Goal: Task Accomplishment & Management: Complete application form

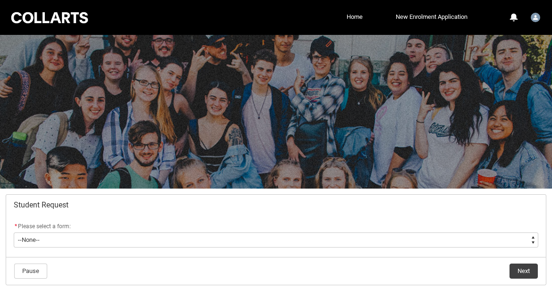
scroll to position [62, 0]
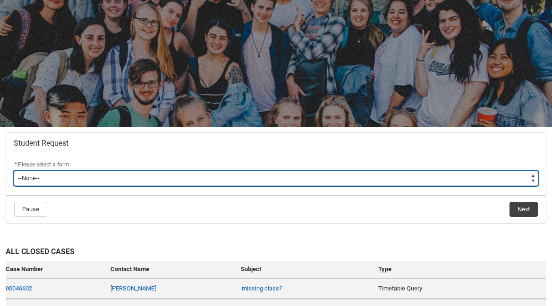
click at [109, 176] on select "--None-- Academic Transcript Application to Appeal Assignment Extension Change …" at bounding box center [276, 178] width 525 height 15
type lightning-select "Assignment_Extension_Choice"
select select "Assignment_Extension_Choice"
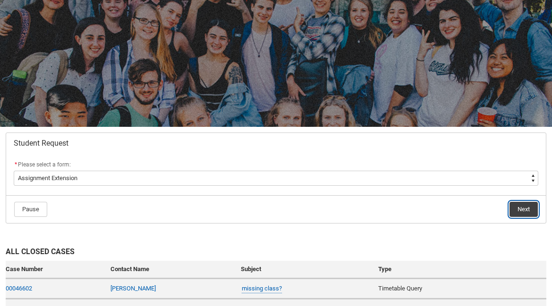
click at [526, 209] on button "Next" at bounding box center [524, 209] width 28 height 15
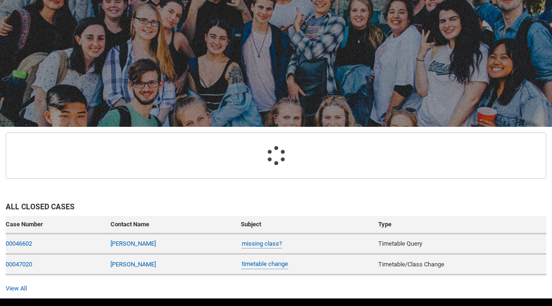
scroll to position [101, 0]
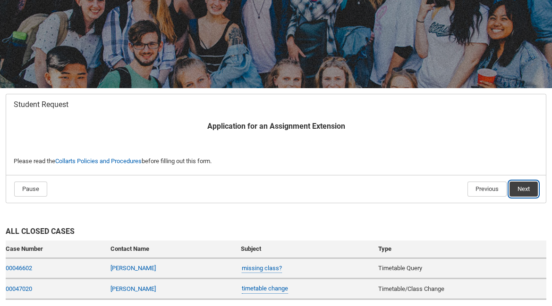
click at [521, 185] on button "Next" at bounding box center [524, 189] width 28 height 15
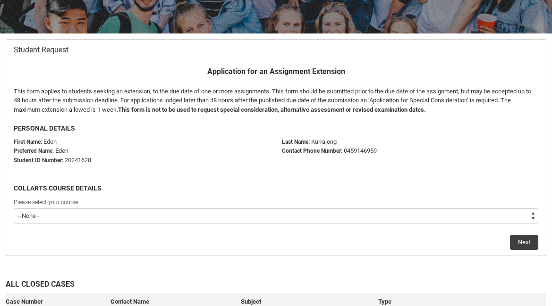
scroll to position [169, 0]
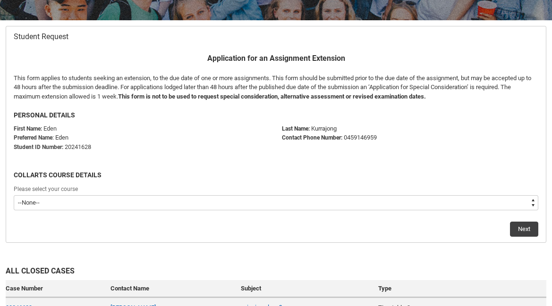
click at [190, 205] on select "--None-- Bachelor of Performing Arts (Acting)" at bounding box center [276, 203] width 525 height 15
type lightning-select "recordPicklist_ProgramEnrollment.a0jOZ000003EduEYAS"
select select "recordPicklist_ProgramEnrollment.a0jOZ000003EduEYAS"
click at [524, 228] on button "Next" at bounding box center [524, 229] width 28 height 15
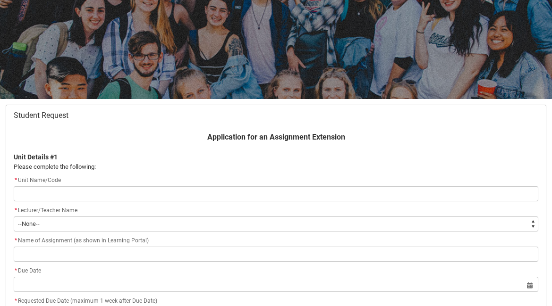
scroll to position [101, 0]
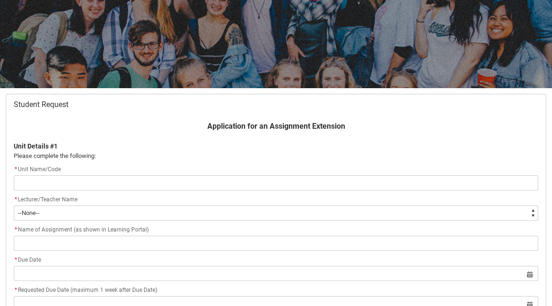
type lightning-primitive-input-simple "c"
type input "c"
type lightning-primitive-input-simple "cr"
type input "cr"
type lightning-primitive-input-simple "crf"
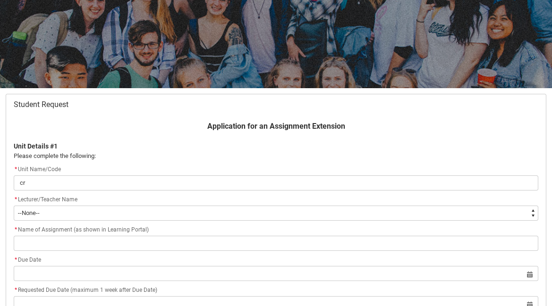
type input "crf"
type lightning-primitive-input-simple "crfp"
type input "crfp"
type lightning-primitive-input-simple "crfpp"
type input "crfpp"
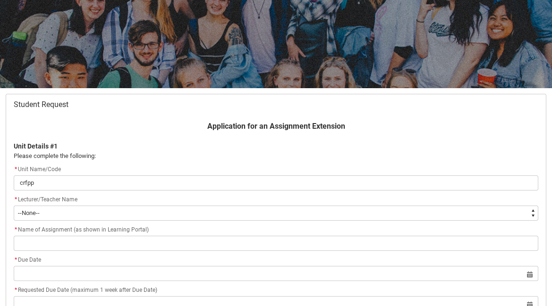
type lightning-primitive-input-simple "crfppf"
type input "crfppf"
type lightning-primitive-input-simple "crfppfs"
type input "crfppfs"
type lightning-primitive-input-simple "crfppfs-"
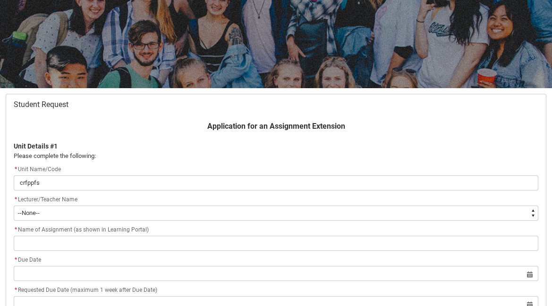
type input "crfppfs-"
type lightning-primitive-input-simple "crfppfs"
type input "crfppfs"
type lightning-primitive-input-simple "crfppf"
type input "crfppf"
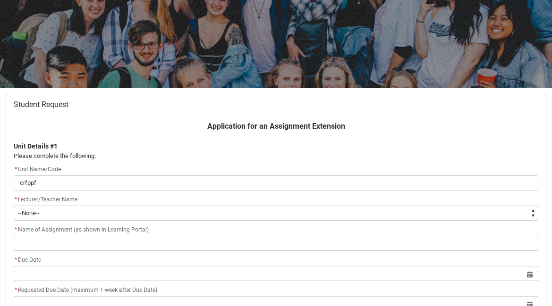
type lightning-primitive-input-simple "crfpp"
type input "crfpp"
type lightning-primitive-input-simple "crfp"
type input "crfp"
type lightning-primitive-input-simple "crf"
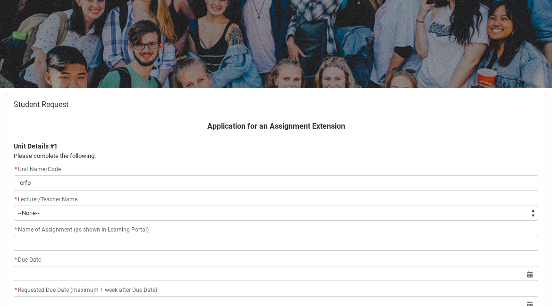
type input "crf"
type lightning-primitive-input-simple "cr"
type input "cr"
type lightning-primitive-input-simple "c"
type input "c"
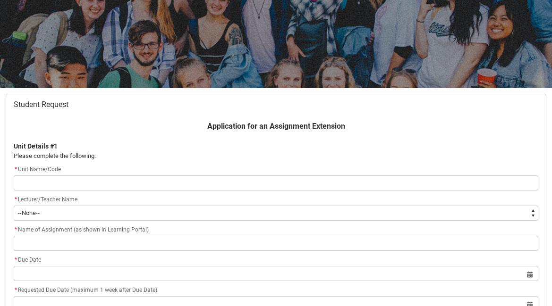
type lightning-primitive-input-simple "c"
type input "c"
type lightning-primitive-input-simple "C"
type input "C"
type lightning-primitive-input-simple "CR"
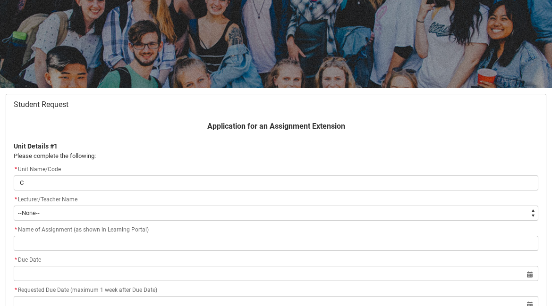
type input "CR"
type lightning-primitive-input-simple "CRF"
type input "CRF"
type lightning-primitive-input-simple "CRFP"
type input "CRFP"
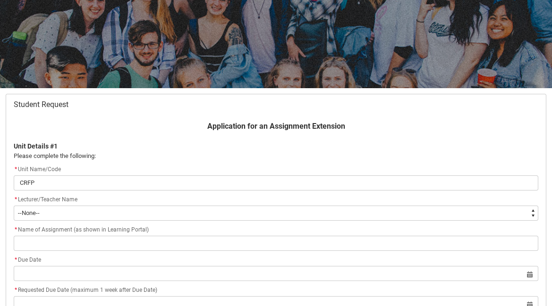
type lightning-primitive-input-simple "CRFPP"
type input "CRFPP"
type lightning-primitive-input-simple "CRFPPF"
type input "CRFPPF"
type lightning-primitive-input-simple "CRFPPFS"
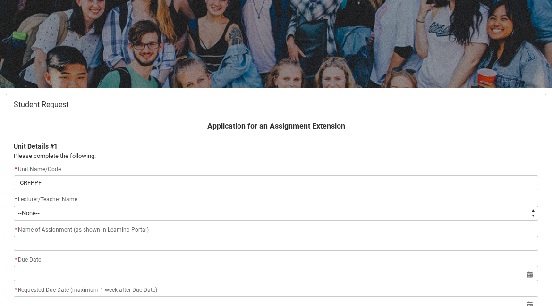
type input "CRFPPFS"
type lightning-primitive-input-simple "CRFPPFS-"
type input "CRFPPFS-"
type lightning-primitive-input-simple "CRFPPFS-P"
type input "CRFPPFS-P"
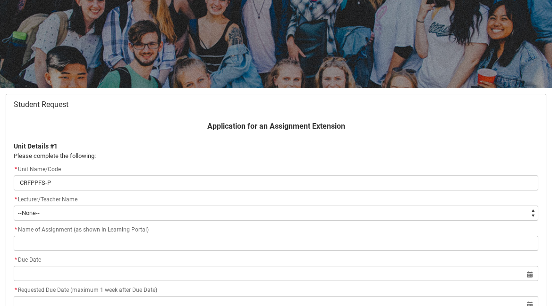
type lightning-primitive-input-simple "CRFPPFS-[GEOGRAPHIC_DATA]"
type input "CRFPPFS-[GEOGRAPHIC_DATA]"
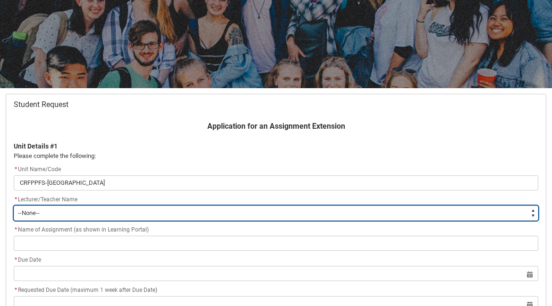
click at [58, 215] on select "--None-- [PERSON_NAME] [PERSON_NAME] [PERSON_NAME] [PERSON_NAME] [PERSON_NAME] …" at bounding box center [276, 213] width 525 height 15
type lightning-select "Faculty_NamefromAtoM.003OZ00000CCrXwYAL"
select select "Faculty_NamefromAtoM.003OZ00000CCrXwYAL"
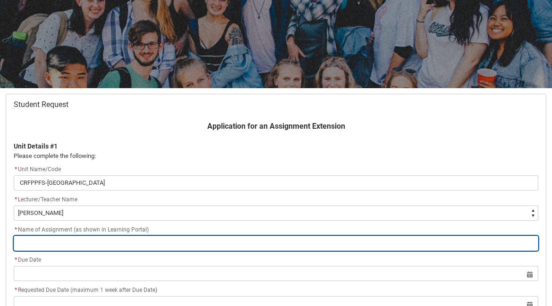
click at [59, 248] on input "text" at bounding box center [276, 243] width 525 height 15
type lightning-primitive-input-simple "P"
type input "P"
type lightning-primitive-input-simple "Po"
type input "Po"
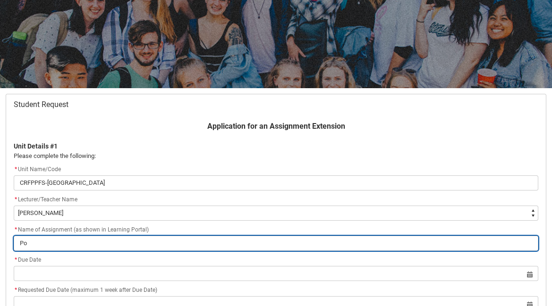
type lightning-primitive-input-simple "Por"
type input "Por"
type lightning-primitive-input-simple "Port"
type input "Port"
type lightning-primitive-input-simple "Portg"
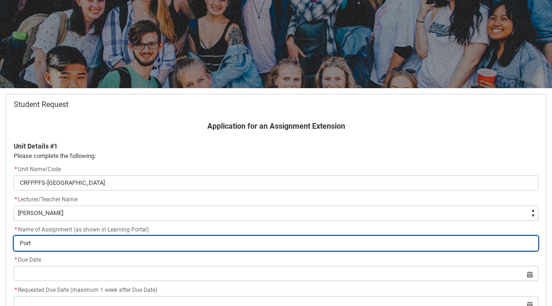
type input "Portg"
type lightning-primitive-input-simple "Port"
type input "Port"
type lightning-primitive-input-simple "Portf"
type input "Portf"
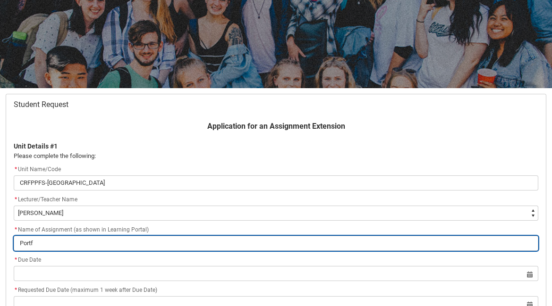
type lightning-primitive-input-simple "Portfo"
type input "Portfo"
type lightning-primitive-input-simple "Portfol"
type input "Portfol"
type lightning-primitive-input-simple "Portfoli"
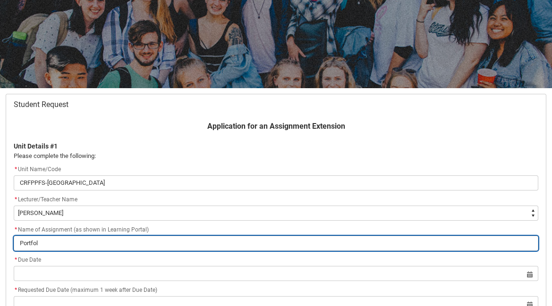
type input "Portfoli"
type lightning-primitive-input-simple "Portfolio"
type input "Portfolio"
type lightning-primitive-input-simple "Portfolio"
type input "Portfolio"
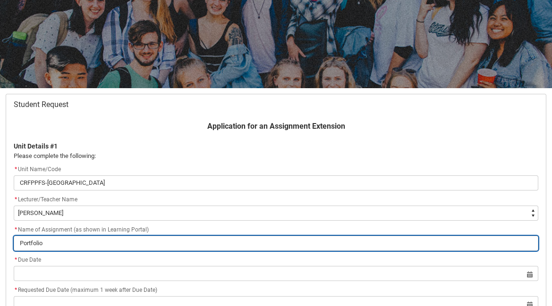
type lightning-primitive-input-simple "Portfolio S"
type input "Portfolio S"
type lightning-primitive-input-simple "Portfolio Sk"
type input "Portfolio Sk"
type lightning-primitive-input-simple "Portfolio Ski"
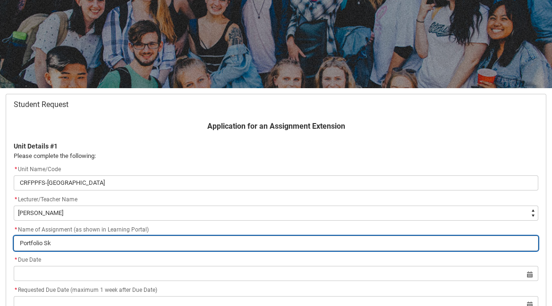
type input "Portfolio Ski"
type lightning-primitive-input-simple "Portfolio Skil"
type input "Portfolio Skil"
type lightning-primitive-input-simple "Portfolio Skill"
type input "Portfolio Skill"
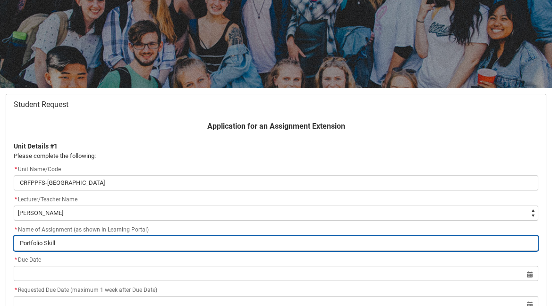
type lightning-primitive-input-simple "Portfolio Skills"
type input "Portfolio Skills"
type lightning-primitive-input-simple "Portfolio Skills"
type input "Portfolio Skills"
type lightning-primitive-input-simple "Portfolio Skills A"
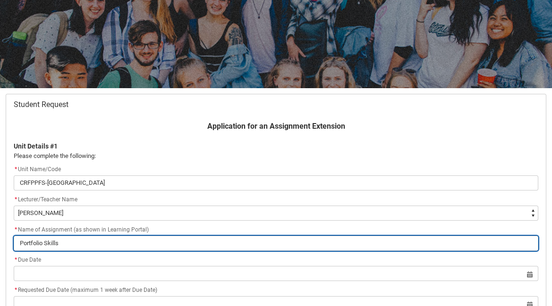
type input "Portfolio Skills A"
type lightning-primitive-input-simple "Portfolio Skills Au"
type input "Portfolio Skills Au"
type lightning-primitive-input-simple "Portfolio Skills Aud"
type input "Portfolio Skills Aud"
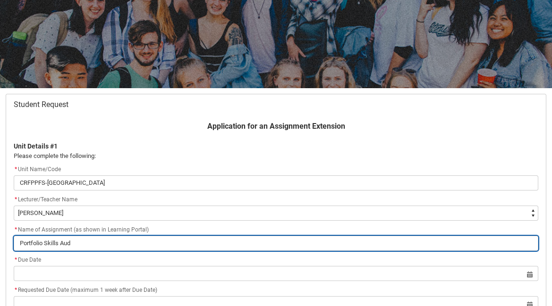
type lightning-primitive-input-simple "Portfolio Skills Audi"
type input "Portfolio Skills Audi"
type lightning-primitive-input-simple "Portfolio Skills Audit"
type input "Portfolio Skills Audit"
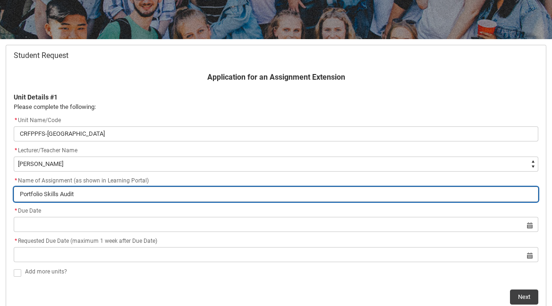
scroll to position [152, 0]
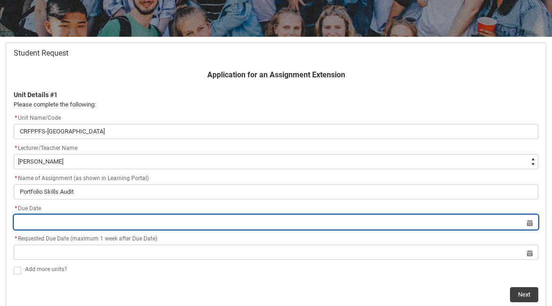
click at [209, 223] on input "text" at bounding box center [276, 222] width 525 height 15
select select "2025"
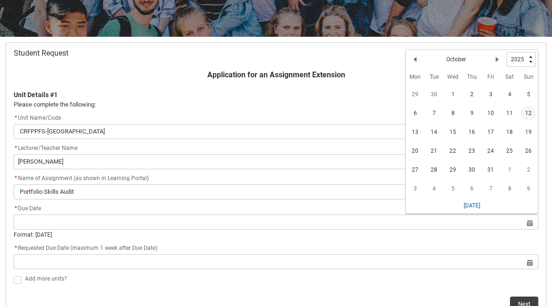
click at [525, 115] on span "12" at bounding box center [528, 113] width 15 height 15
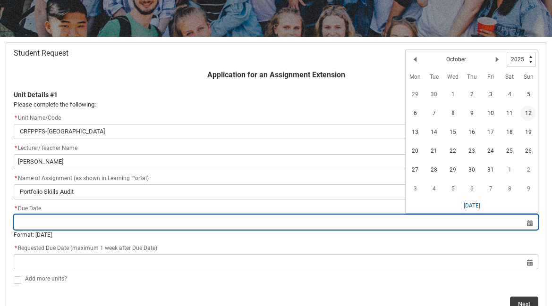
type lightning-datepicker "[DATE]"
type lightning-input "[DATE]"
type input "[DATE]"
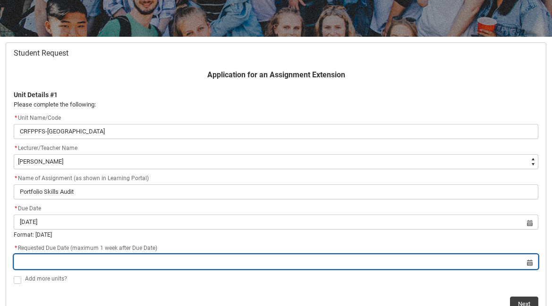
click at [242, 262] on input "text" at bounding box center [276, 262] width 525 height 15
select select "2025"
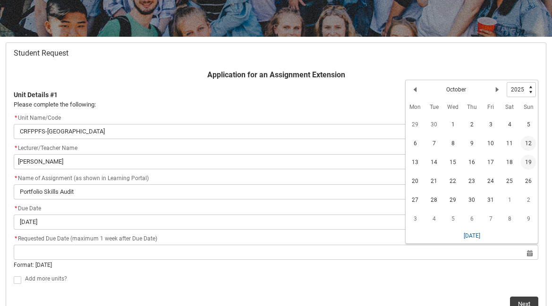
click at [526, 163] on span "19" at bounding box center [528, 162] width 15 height 15
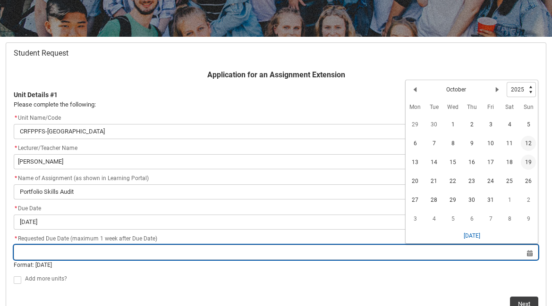
type lightning-datepicker "[DATE]"
type lightning-input "[DATE]"
type input "[DATE]"
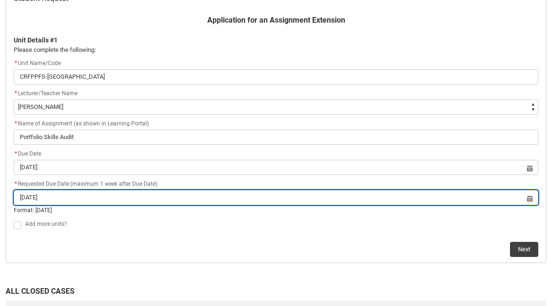
scroll to position [213, 0]
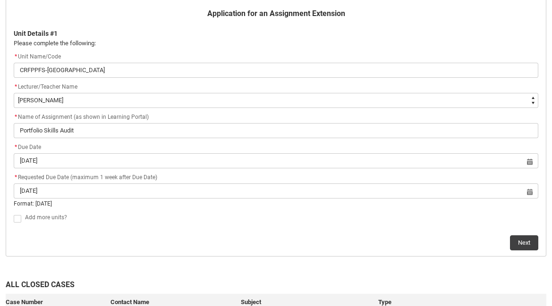
click at [18, 220] on span at bounding box center [18, 219] width 8 height 8
click at [14, 214] on input "Add more units?" at bounding box center [13, 213] width 0 height 0
type lightning-input "true"
checkbox input "true"
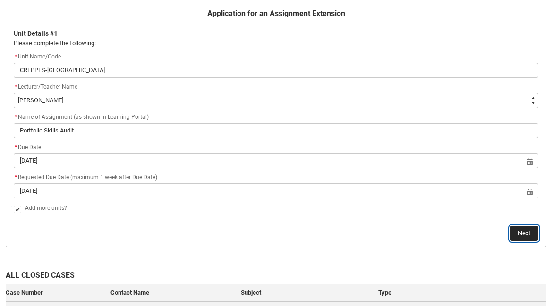
click at [523, 234] on button "Next" at bounding box center [524, 233] width 28 height 15
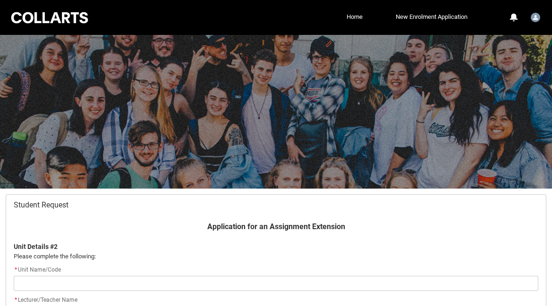
scroll to position [101, 0]
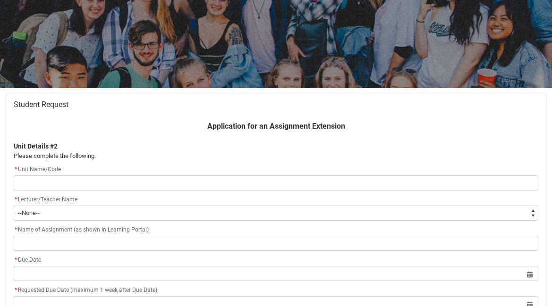
type lightning-primitive-input-simple "S"
type input "S"
type lightning-primitive-input-simple "SH"
type input "SH"
type lightning-primitive-input-simple "SHC"
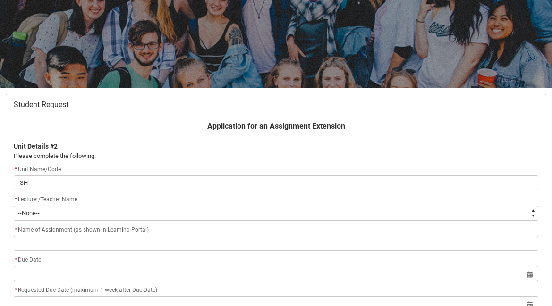
type input "SHC"
type lightning-primitive-input-simple "SHCP"
type input "SHCP"
type lightning-primitive-input-simple "SHCPR"
type input "SHCPR"
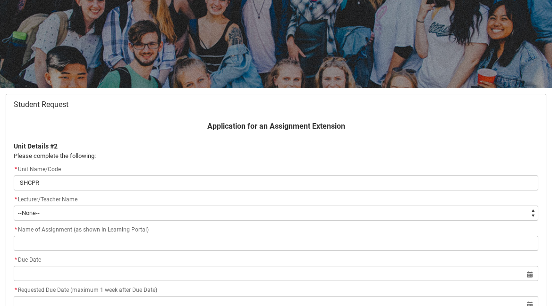
type lightning-primitive-input-simple "SHCPRO"
type input "SHCPRO"
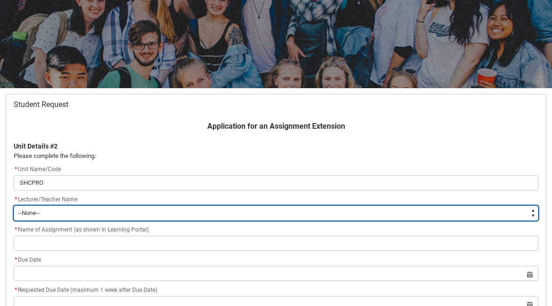
click at [51, 219] on select "--None-- [PERSON_NAME] [PERSON_NAME] [PERSON_NAME] [PERSON_NAME] [PERSON_NAME] …" at bounding box center [276, 213] width 525 height 15
type lightning-select "Faculty_NamefromAtoM.003OZ00000CCsDpYAL"
select select "Faculty_NamefromAtoM.003OZ00000CCsDpYAL"
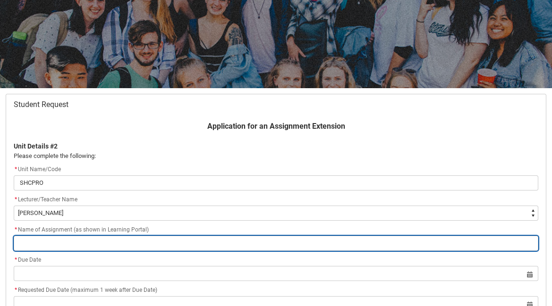
click at [61, 248] on input "text" at bounding box center [276, 243] width 525 height 15
type lightning-primitive-input-simple "P"
type input "P"
type lightning-primitive-input-simple "Pe"
type input "Pe"
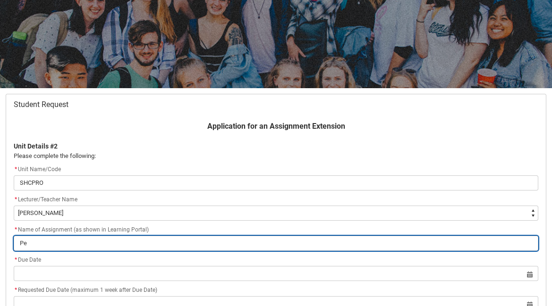
type lightning-primitive-input-simple "P"
type input "P"
type lightning-primitive-input-simple "Pr"
type input "Pr"
type lightning-primitive-input-simple "Pro"
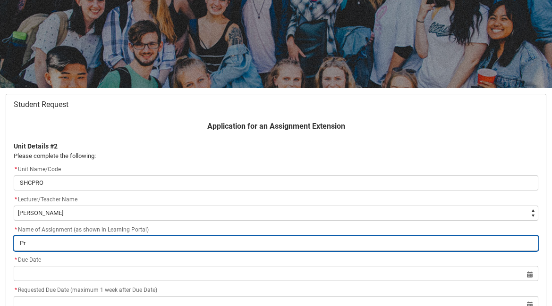
type input "Pro"
type lightning-primitive-input-simple "Prod"
type input "Prod"
type lightning-primitive-input-simple "Produ"
type input "Produ"
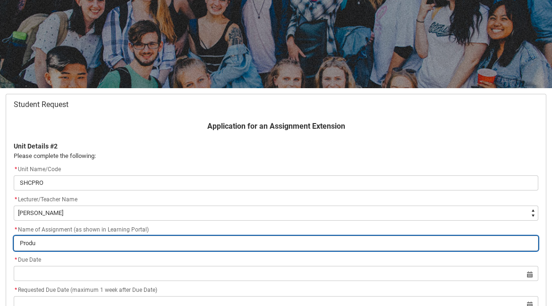
type lightning-primitive-input-simple "Produc"
type input "Produc"
type lightning-primitive-input-simple "Product"
type input "Product"
type lightning-primitive-input-simple "Producti"
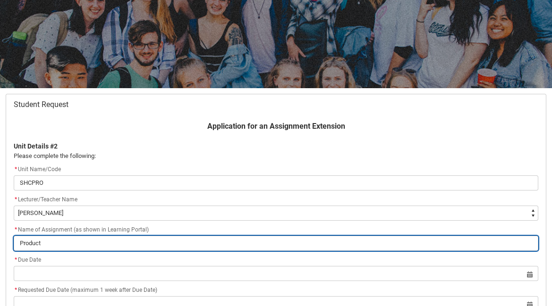
type input "Producti"
type lightning-primitive-input-simple "Productio"
type input "Productio"
type lightning-primitive-input-simple "Production"
type input "Production"
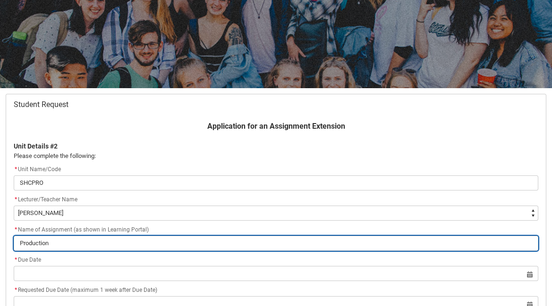
type lightning-primitive-input-simple "ProductionP"
type input "ProductionP"
type lightning-primitive-input-simple "ProductionPo"
type input "ProductionPo"
type lightning-primitive-input-simple "ProductionPor"
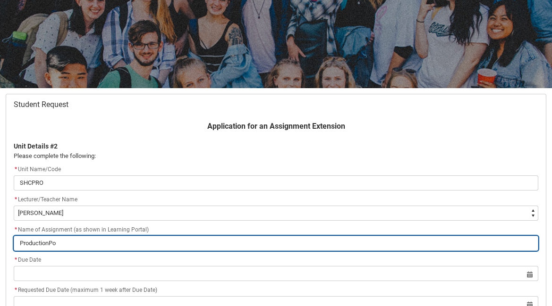
type input "ProductionPor"
type lightning-primitive-input-simple "ProductionPort"
type input "ProductionPort"
type lightning-primitive-input-simple "ProductionPortf"
type input "ProductionPortf"
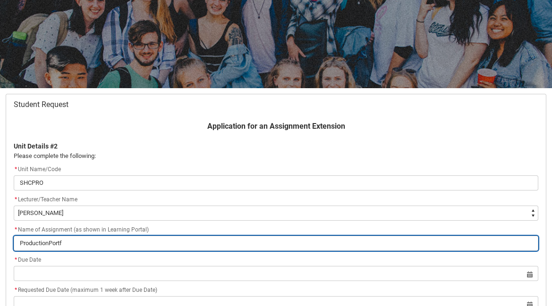
type lightning-primitive-input-simple "ProductionPortfo"
type input "ProductionPortfo"
type lightning-primitive-input-simple "ProductionPortfol"
type input "ProductionPortfol"
type lightning-primitive-input-simple "ProductionPortfoli"
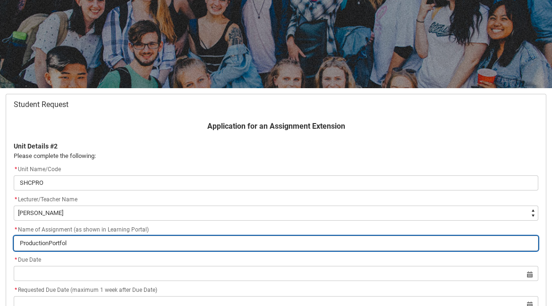
type input "ProductionPortfoli"
type lightning-primitive-input-simple "ProductionPortfolio"
type input "ProductionPortfolio"
click at [51, 245] on input "ProductionPortfolio" at bounding box center [276, 243] width 525 height 15
type lightning-primitive-input-simple "Production Portfolio"
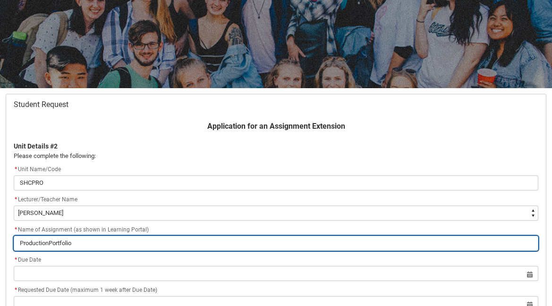
type input "Production Portfolio"
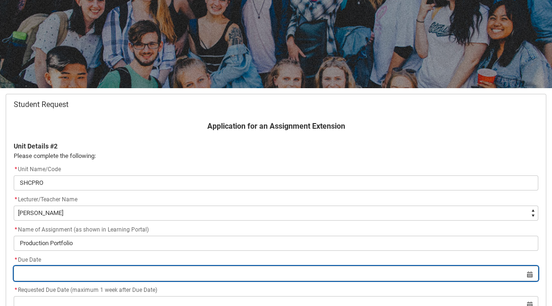
click at [63, 275] on input "text" at bounding box center [276, 273] width 525 height 15
select select "2025"
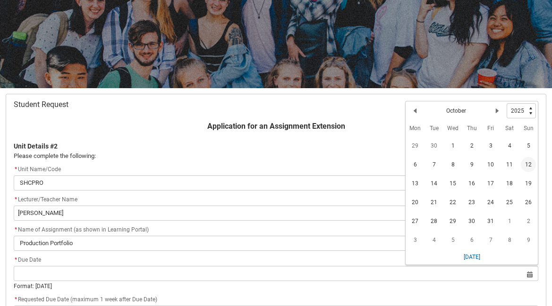
click at [525, 165] on span "12" at bounding box center [528, 164] width 15 height 15
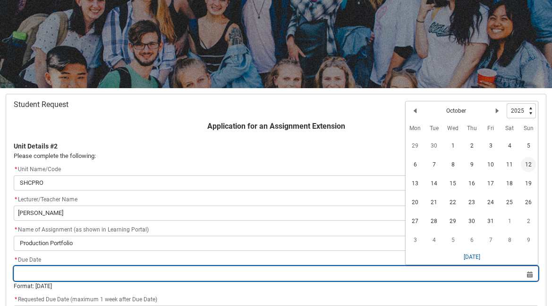
type lightning-datepicker "[DATE]"
type lightning-input "[DATE]"
type input "[DATE]"
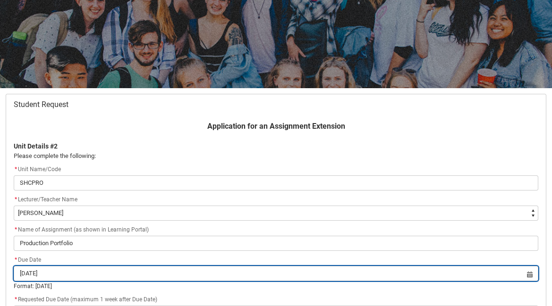
scroll to position [179, 0]
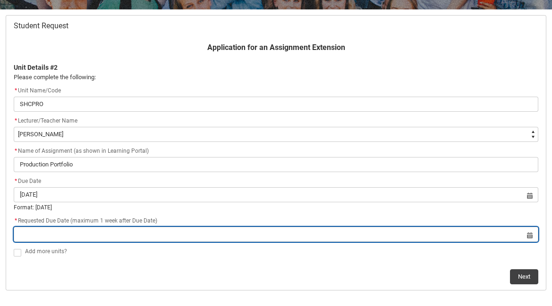
click at [421, 232] on input "text" at bounding box center [276, 234] width 525 height 15
select select "2025"
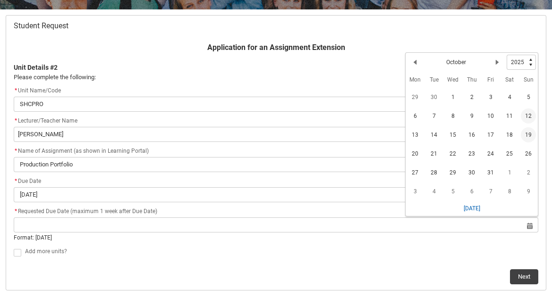
click at [526, 137] on span "19" at bounding box center [528, 135] width 15 height 15
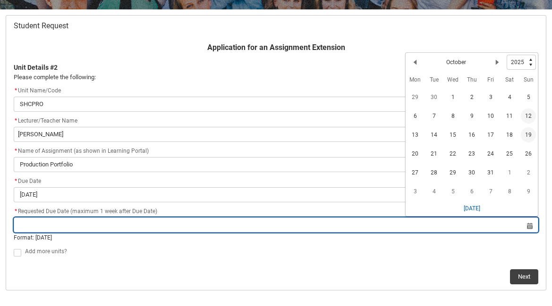
type lightning-datepicker "[DATE]"
type lightning-input "[DATE]"
type input "[DATE]"
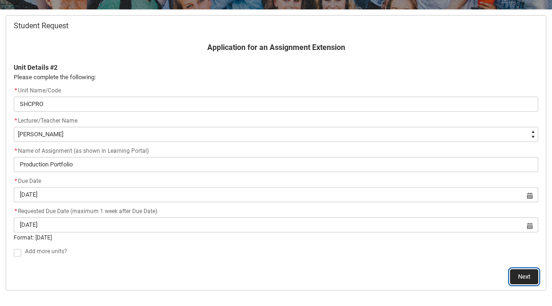
click at [520, 277] on button "Next" at bounding box center [524, 277] width 28 height 15
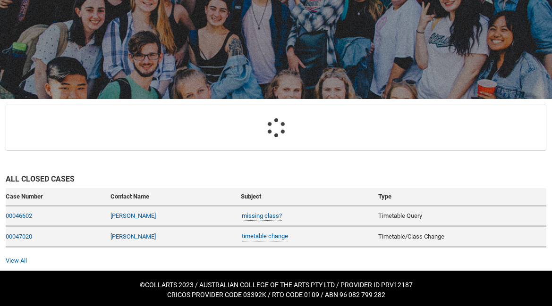
scroll to position [101, 0]
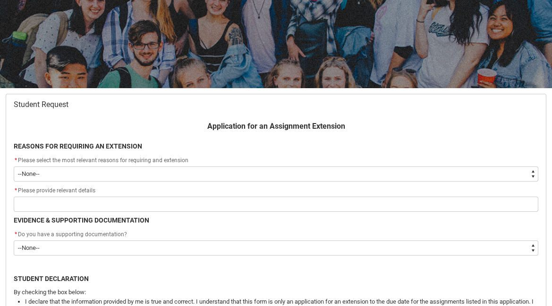
click at [192, 176] on select "--None-- Medical Reasons Work obligations Family obligations Academic Difficult…" at bounding box center [276, 174] width 525 height 15
type lightning-select "choice_AssignmentExtension_Reason_MedicalReasons"
select select "choice_AssignmentExtension_Reason_MedicalReasons"
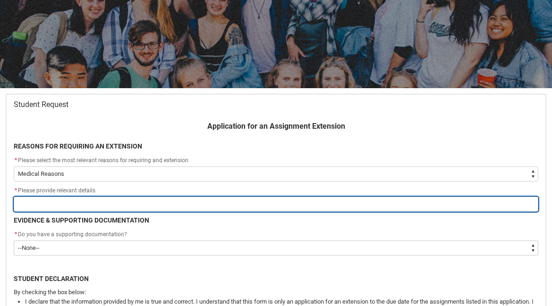
click at [49, 202] on input "text" at bounding box center [276, 204] width 525 height 15
type lightning-primitive-input-simple "A"
type input "A"
type lightning-primitive-input-simple "Av"
type input "Av"
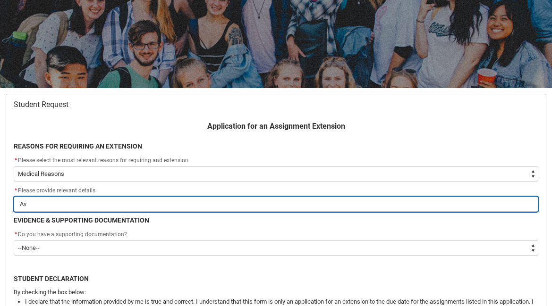
type lightning-primitive-input-simple "A"
type input "A"
type lightning-primitive-input-simple "Ab"
type input "Ab"
type lightning-primitive-input-simple "Abo"
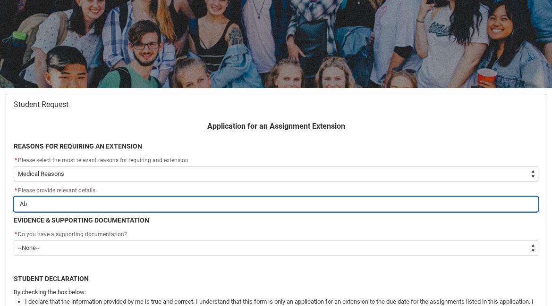
type input "Abo"
type lightning-primitive-input-simple "Abor"
type input "Abor"
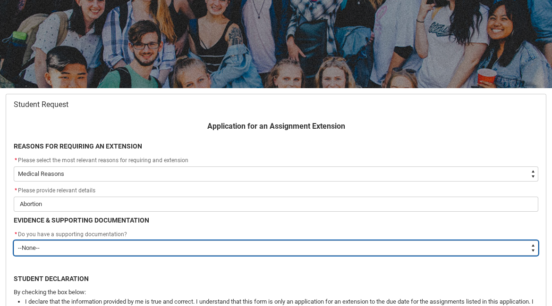
click at [68, 244] on select "--None-- Yes No" at bounding box center [276, 248] width 525 height 15
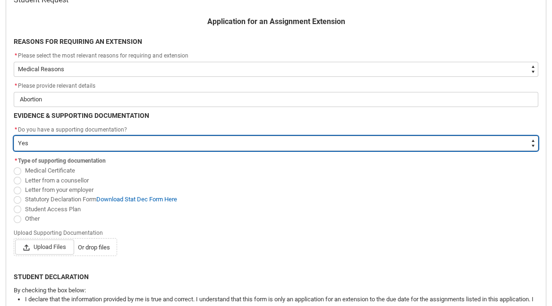
scroll to position [209, 0]
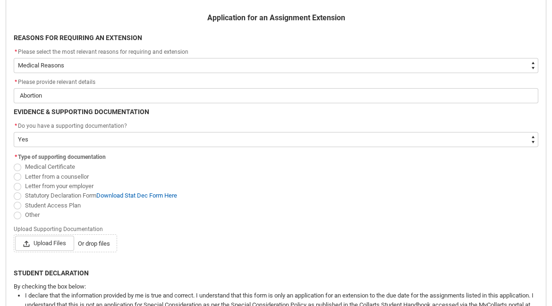
click at [18, 166] on span at bounding box center [18, 168] width 8 height 8
click at [14, 162] on input "Medical Certificate" at bounding box center [13, 162] width 0 height 0
click at [63, 244] on span "Upload Files" at bounding box center [44, 243] width 59 height 15
click at [15, 236] on input "Upload Files Or drop files" at bounding box center [15, 236] width 0 height 0
click at [309, 216] on span "Other" at bounding box center [276, 214] width 525 height 9
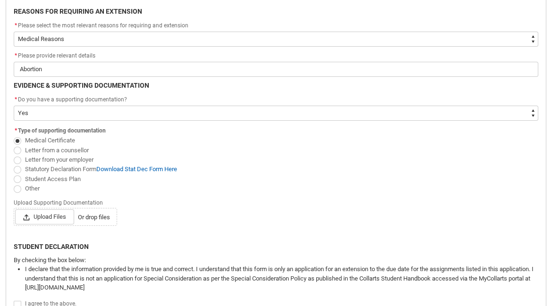
scroll to position [240, 0]
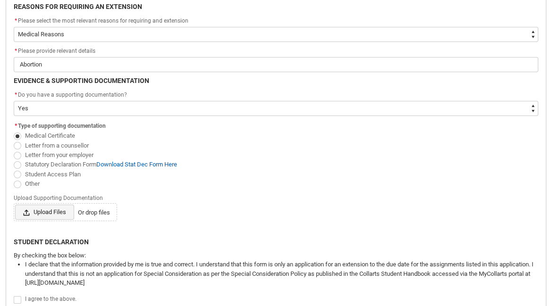
click at [53, 213] on span "Upload Files" at bounding box center [44, 212] width 59 height 15
click at [15, 205] on input "Upload Files Or drop files" at bounding box center [15, 204] width 0 height 0
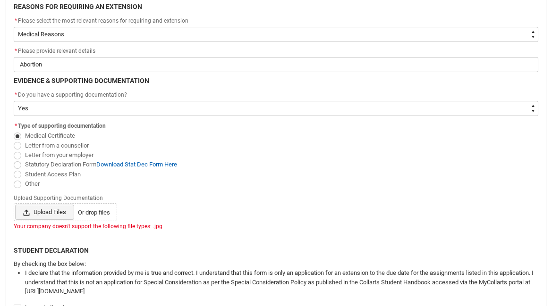
click at [57, 213] on span "Upload Files" at bounding box center [44, 212] width 59 height 15
click at [15, 205] on input "Upload Files Or drop files" at bounding box center [15, 204] width 0 height 0
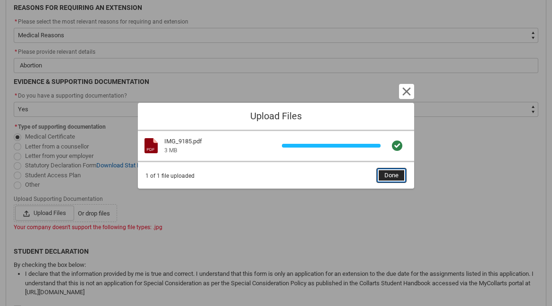
click at [390, 173] on span "Done" at bounding box center [391, 176] width 14 height 14
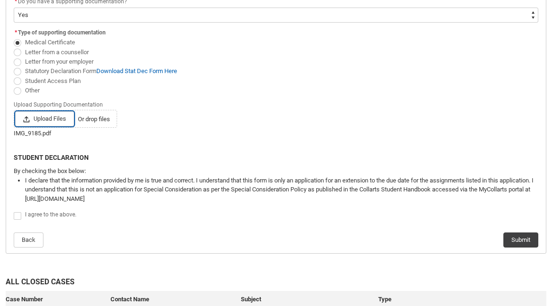
scroll to position [334, 0]
click at [16, 218] on span at bounding box center [18, 216] width 8 height 8
click at [14, 211] on input "I agree to the above." at bounding box center [13, 210] width 0 height 0
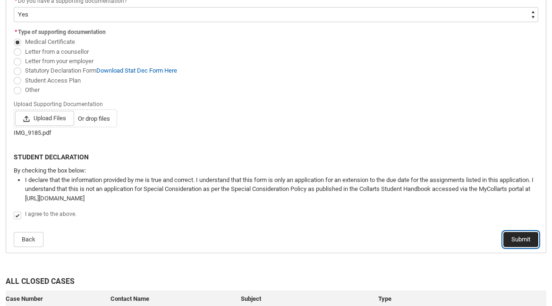
click at [519, 239] on button "Submit" at bounding box center [520, 239] width 35 height 15
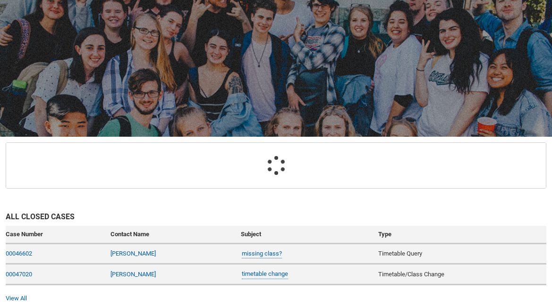
scroll to position [101, 0]
